Goal: Complete application form

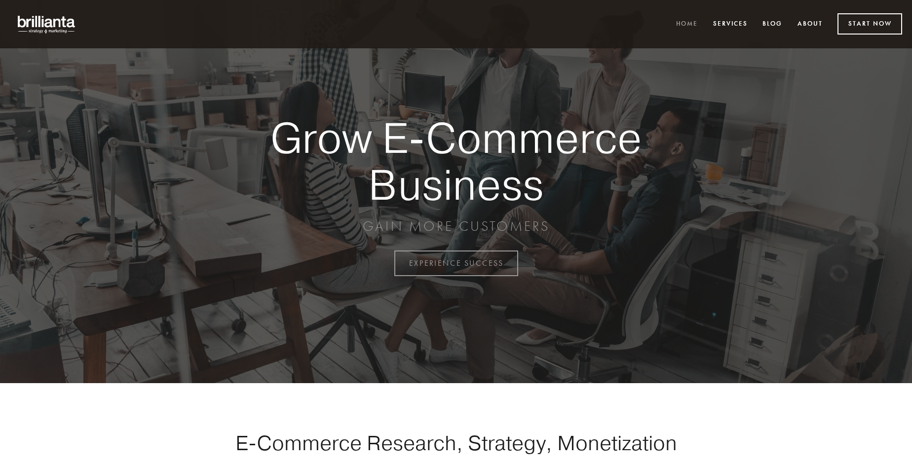
scroll to position [2587, 0]
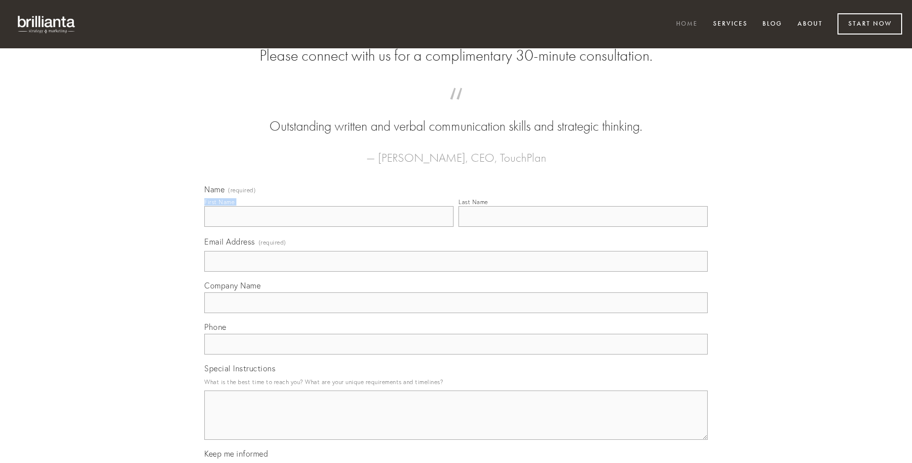
type input "[PERSON_NAME]"
click at [583, 227] on input "Last Name" at bounding box center [582, 216] width 249 height 21
type input "[PERSON_NAME]"
click at [456, 272] on input "Email Address (required)" at bounding box center [455, 261] width 503 height 21
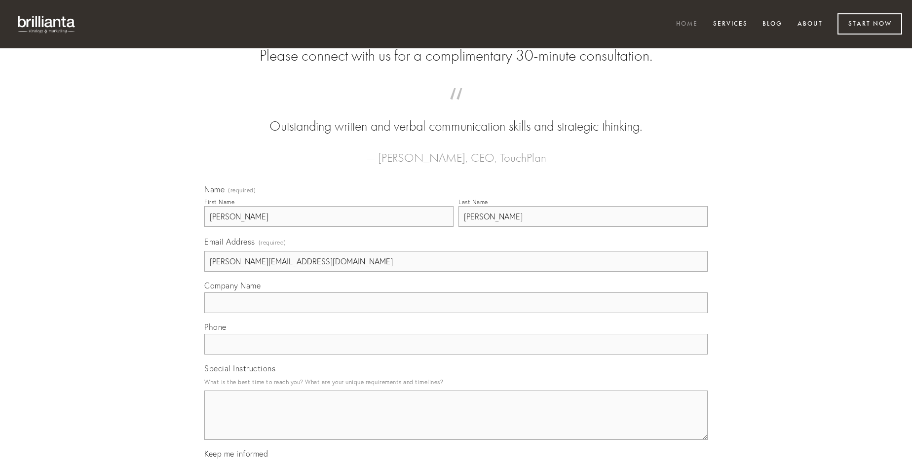
type input "[PERSON_NAME][EMAIL_ADDRESS][DOMAIN_NAME]"
click at [456, 313] on input "Company Name" at bounding box center [455, 303] width 503 height 21
type input "cur"
click at [456, 355] on input "text" at bounding box center [455, 344] width 503 height 21
click at [456, 424] on textarea "Special Instructions" at bounding box center [455, 415] width 503 height 49
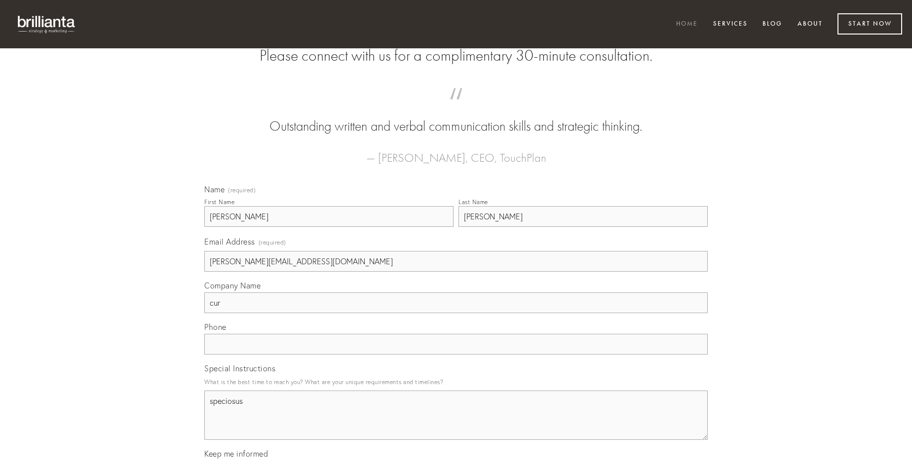
type textarea "speciosus"
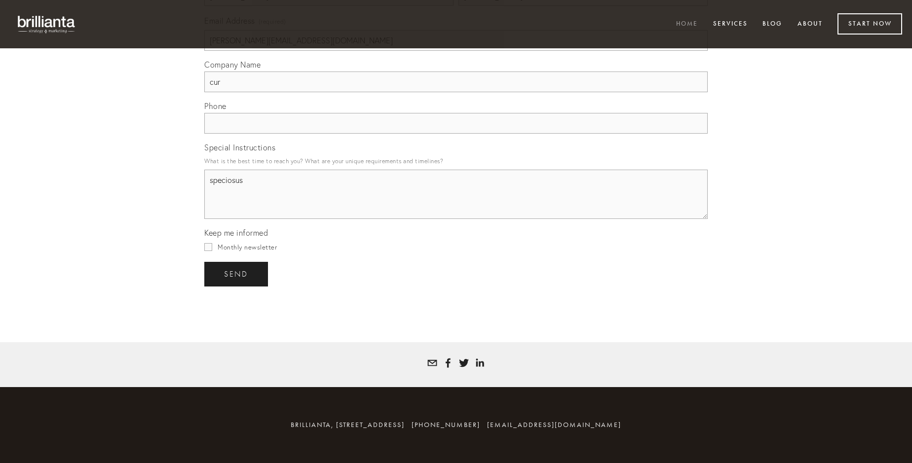
click at [237, 274] on span "send" at bounding box center [236, 274] width 24 height 9
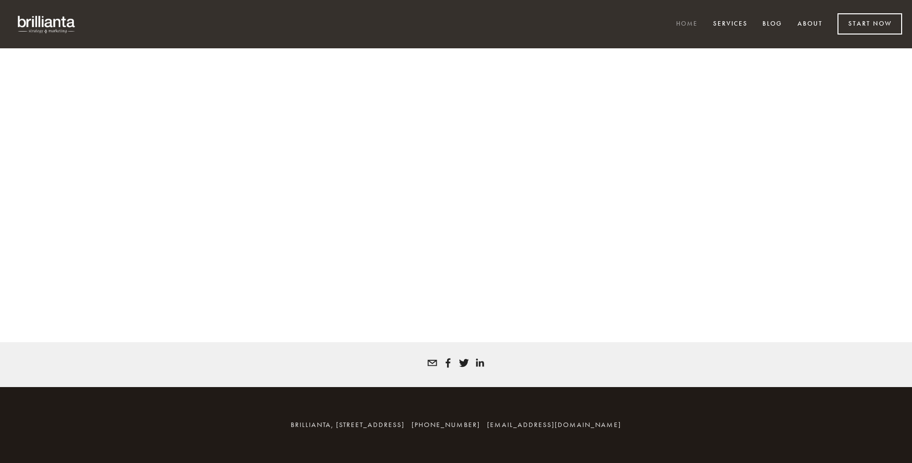
scroll to position [2573, 0]
